Goal: Transaction & Acquisition: Subscribe to service/newsletter

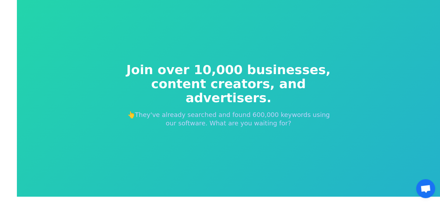
scroll to position [8, 0]
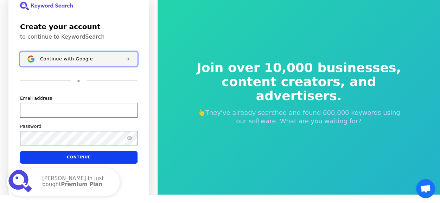
click at [91, 55] on button "Continue with Google" at bounding box center [78, 59] width 117 height 15
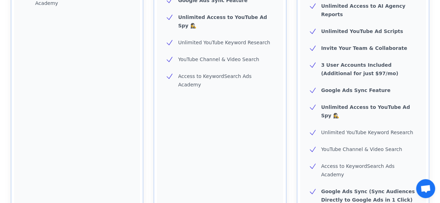
scroll to position [316, 0]
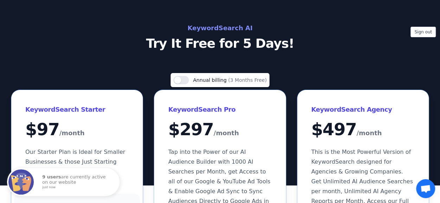
click at [200, 28] on h2 "KeywordSearch AI" at bounding box center [220, 27] width 315 height 11
